Goal: Find specific page/section: Find specific page/section

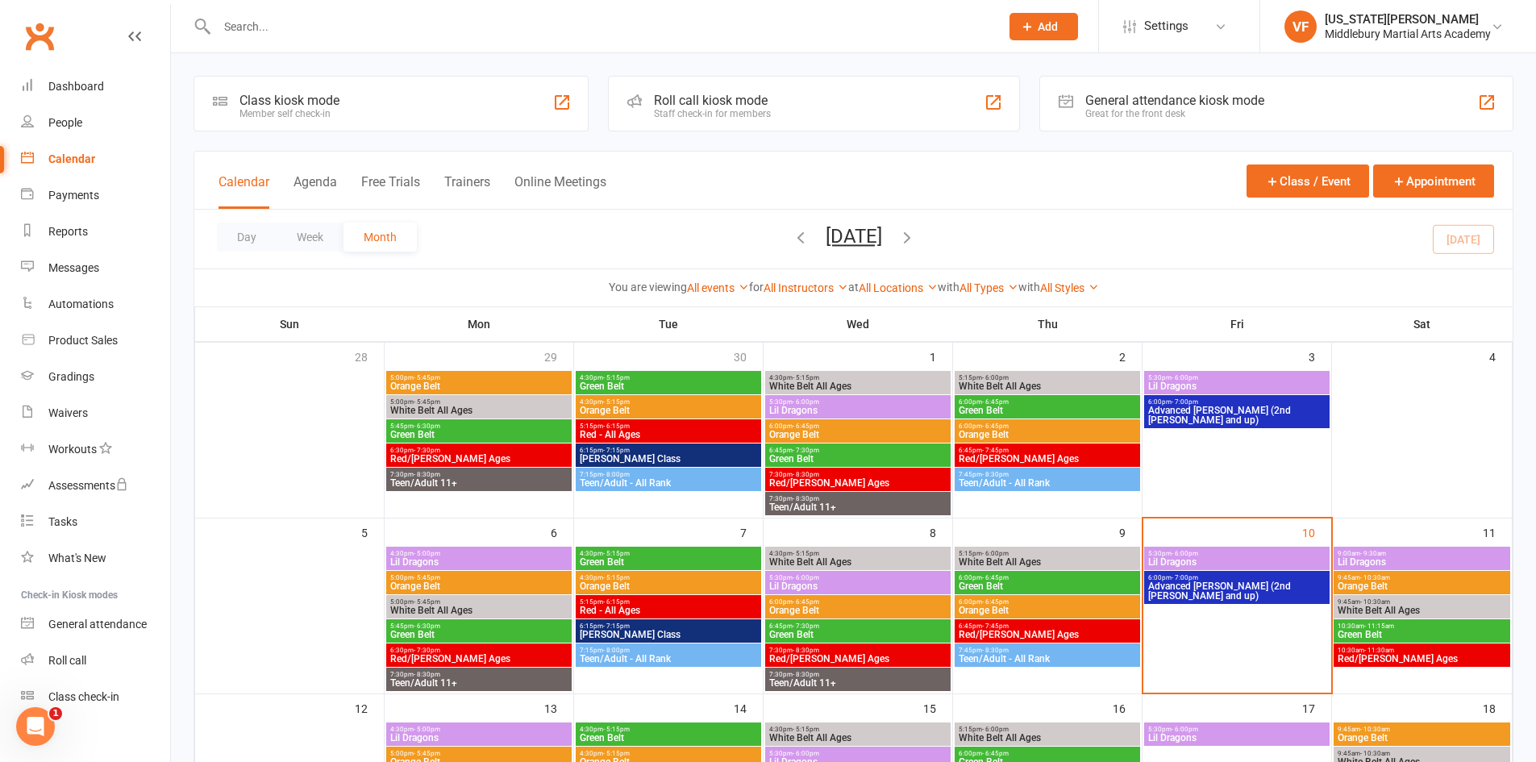
click at [77, 164] on div "Calendar" at bounding box center [71, 158] width 47 height 13
click at [72, 159] on div "Calendar" at bounding box center [71, 158] width 47 height 13
click at [71, 89] on div "Dashboard" at bounding box center [76, 86] width 56 height 13
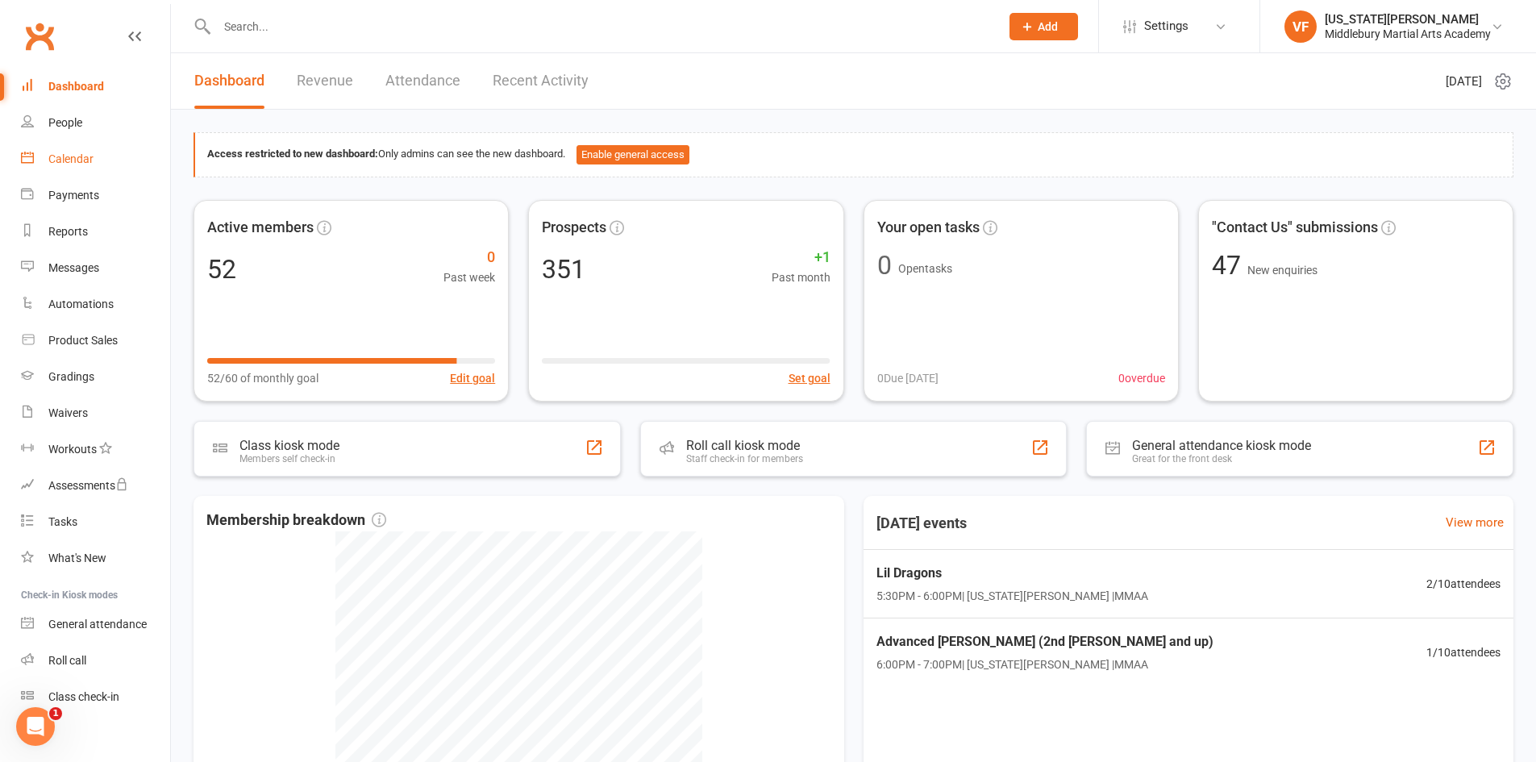
click at [60, 154] on div "Calendar" at bounding box center [70, 158] width 45 height 13
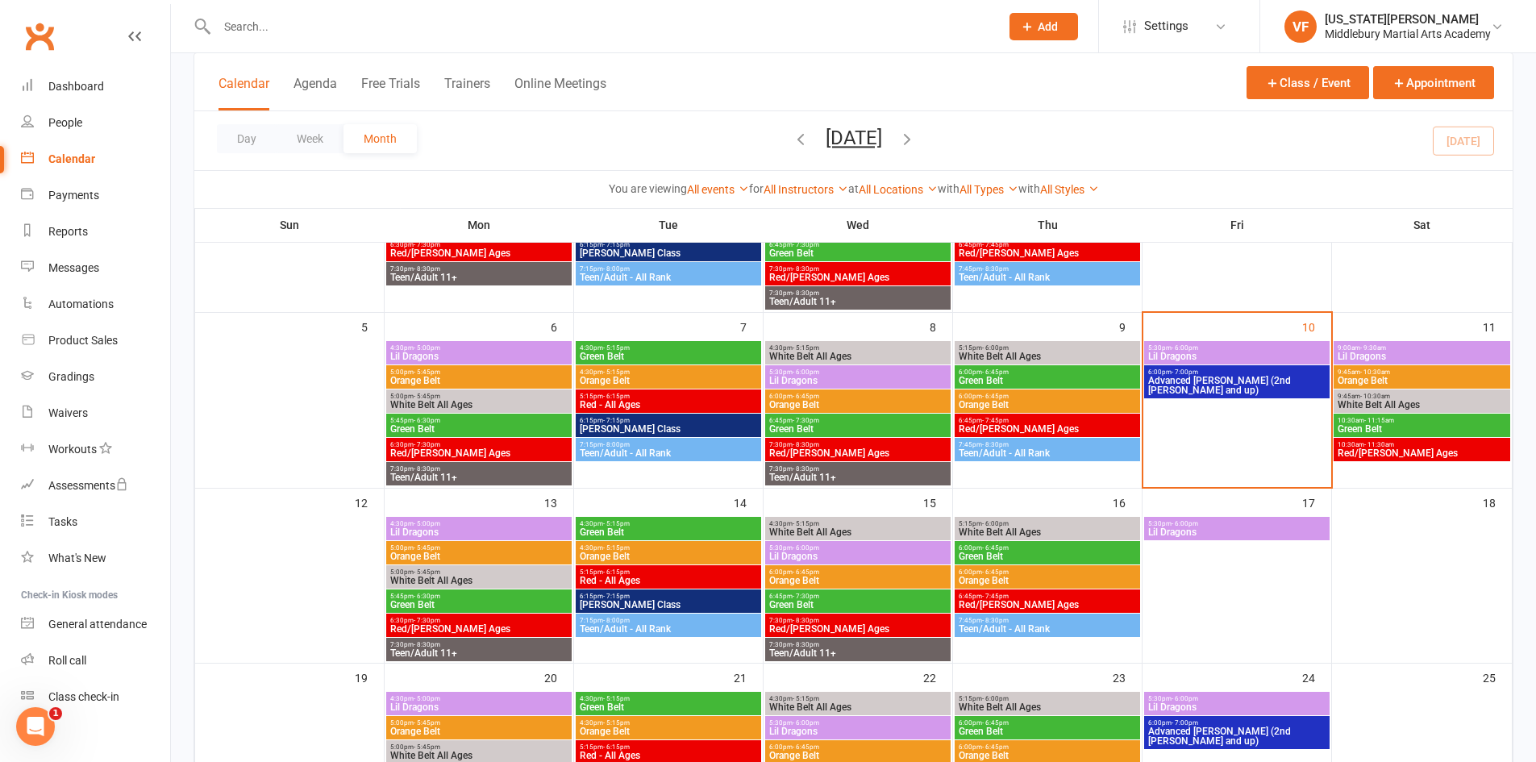
scroll to position [204, 0]
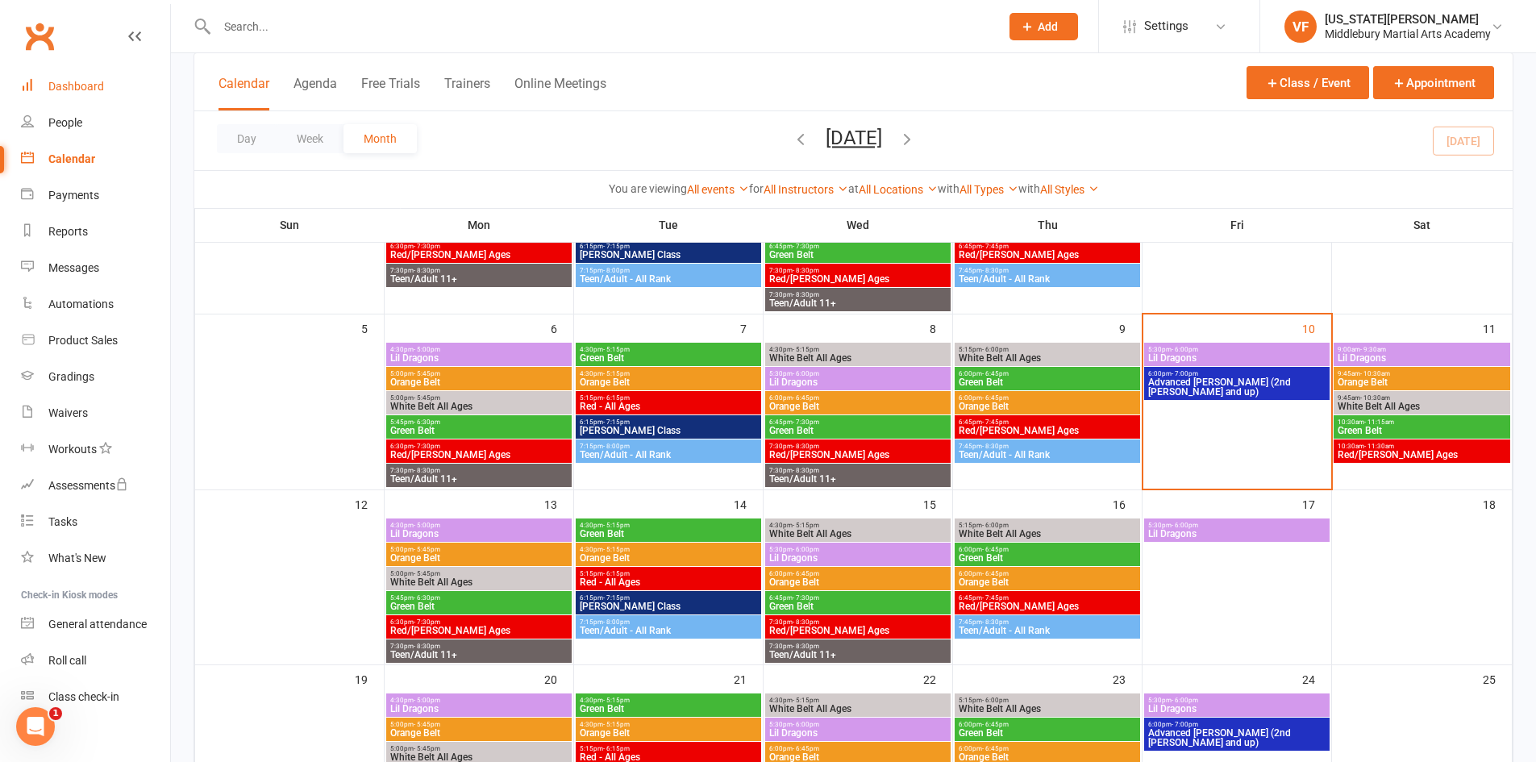
click at [60, 93] on div "Dashboard" at bounding box center [76, 86] width 56 height 13
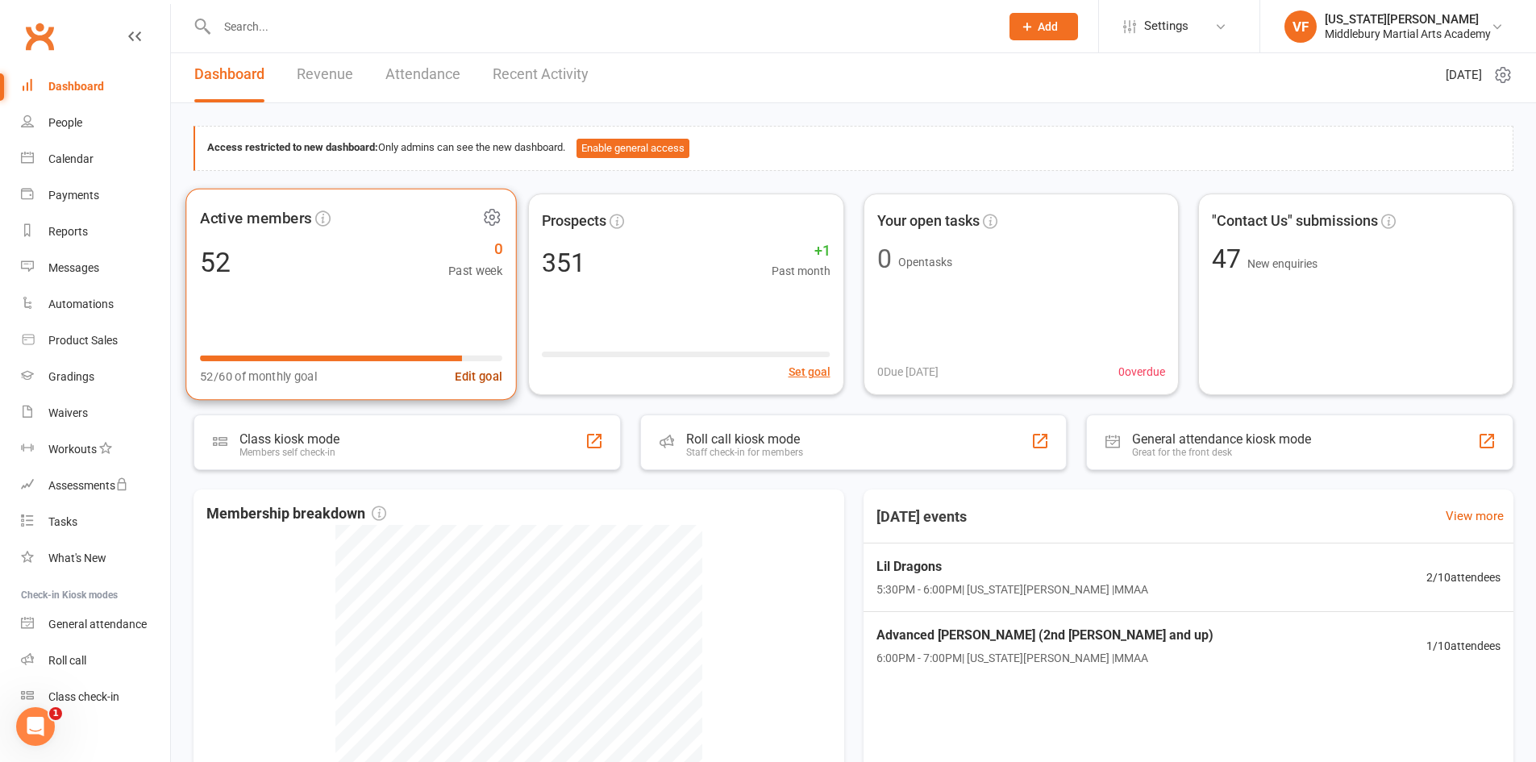
scroll to position [7, 0]
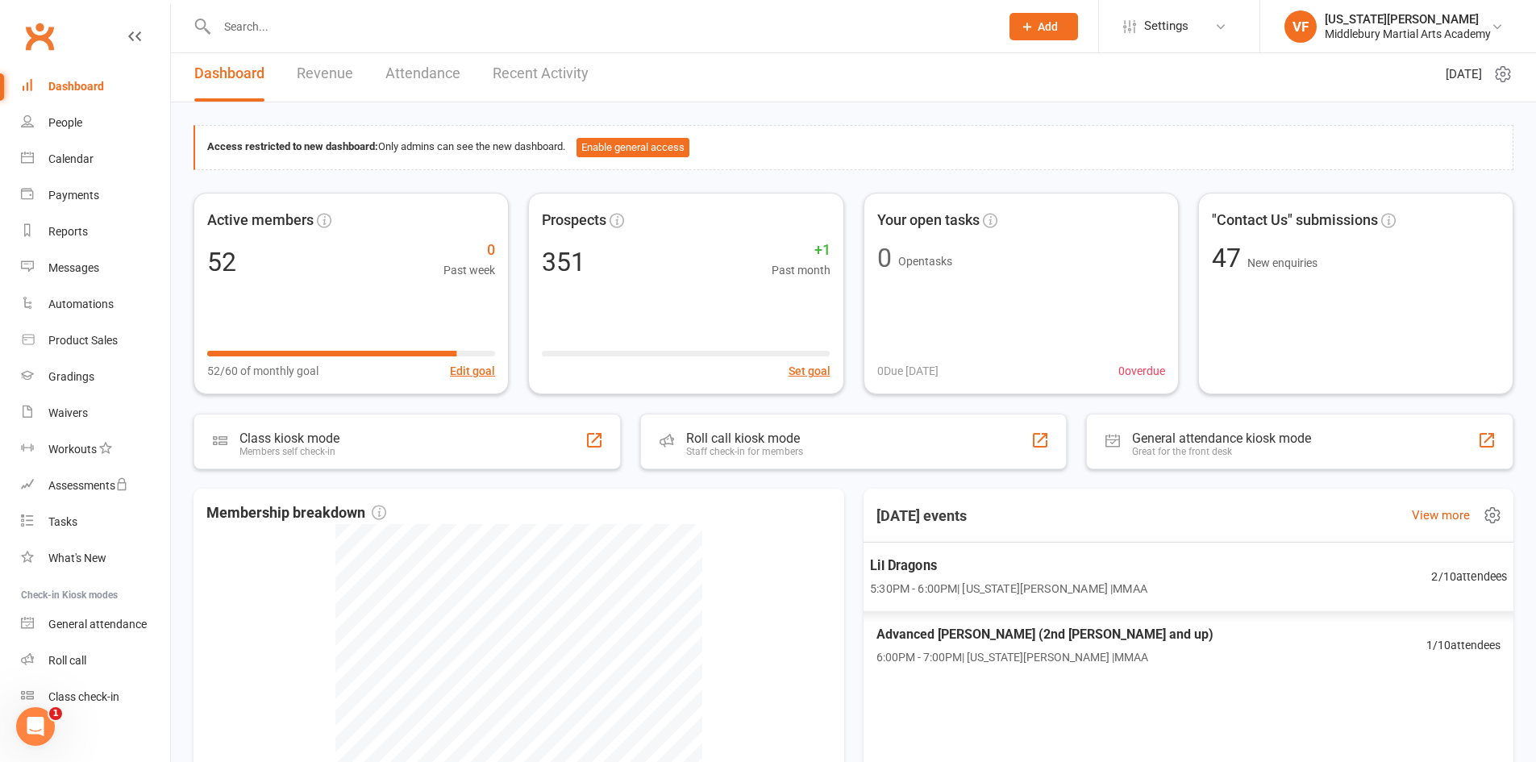
click at [917, 570] on span "Lil Dragons" at bounding box center [1008, 565] width 277 height 21
